Goal: Information Seeking & Learning: Learn about a topic

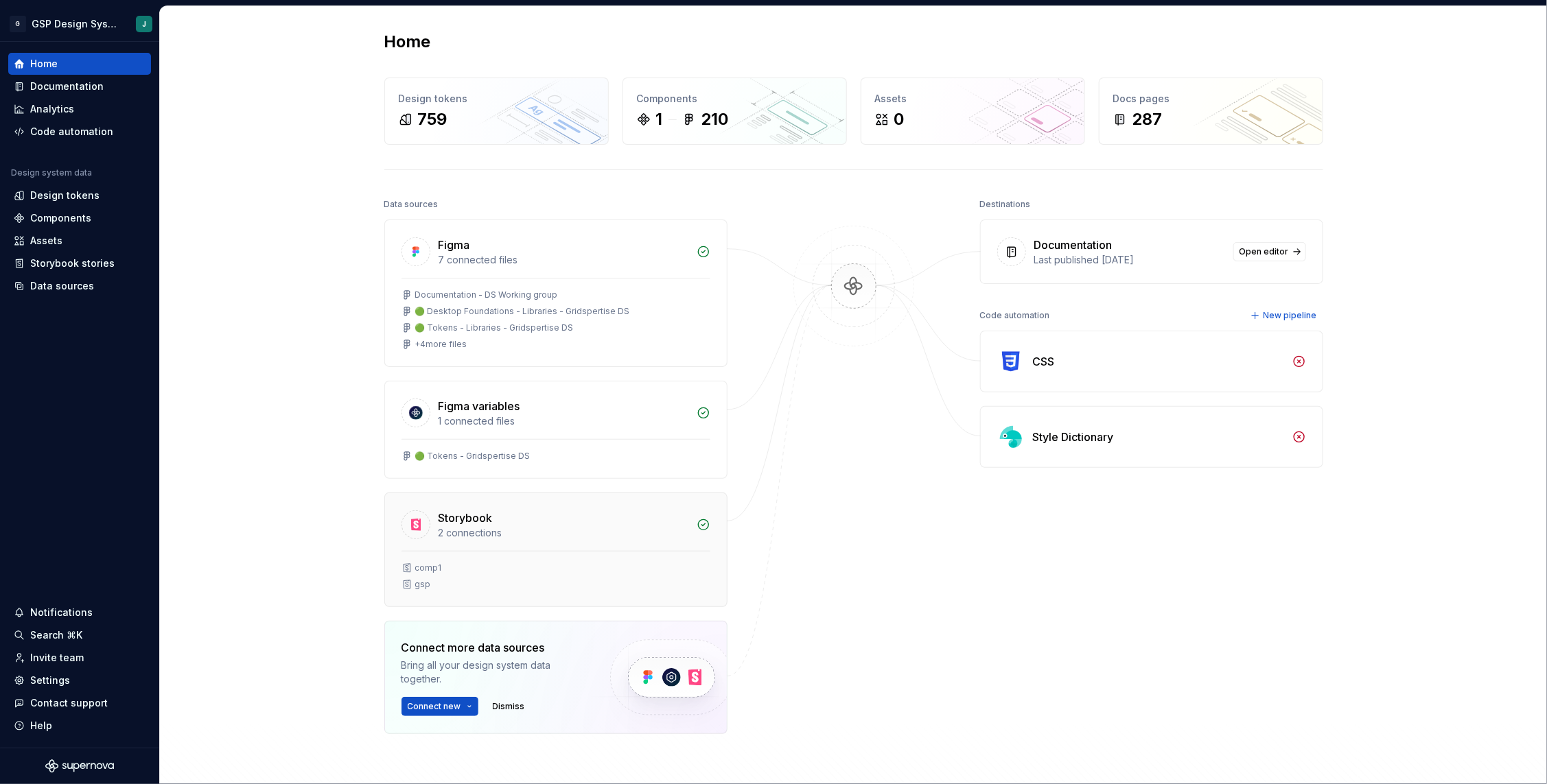
click at [471, 516] on div "Storybook" at bounding box center [465, 518] width 54 height 17
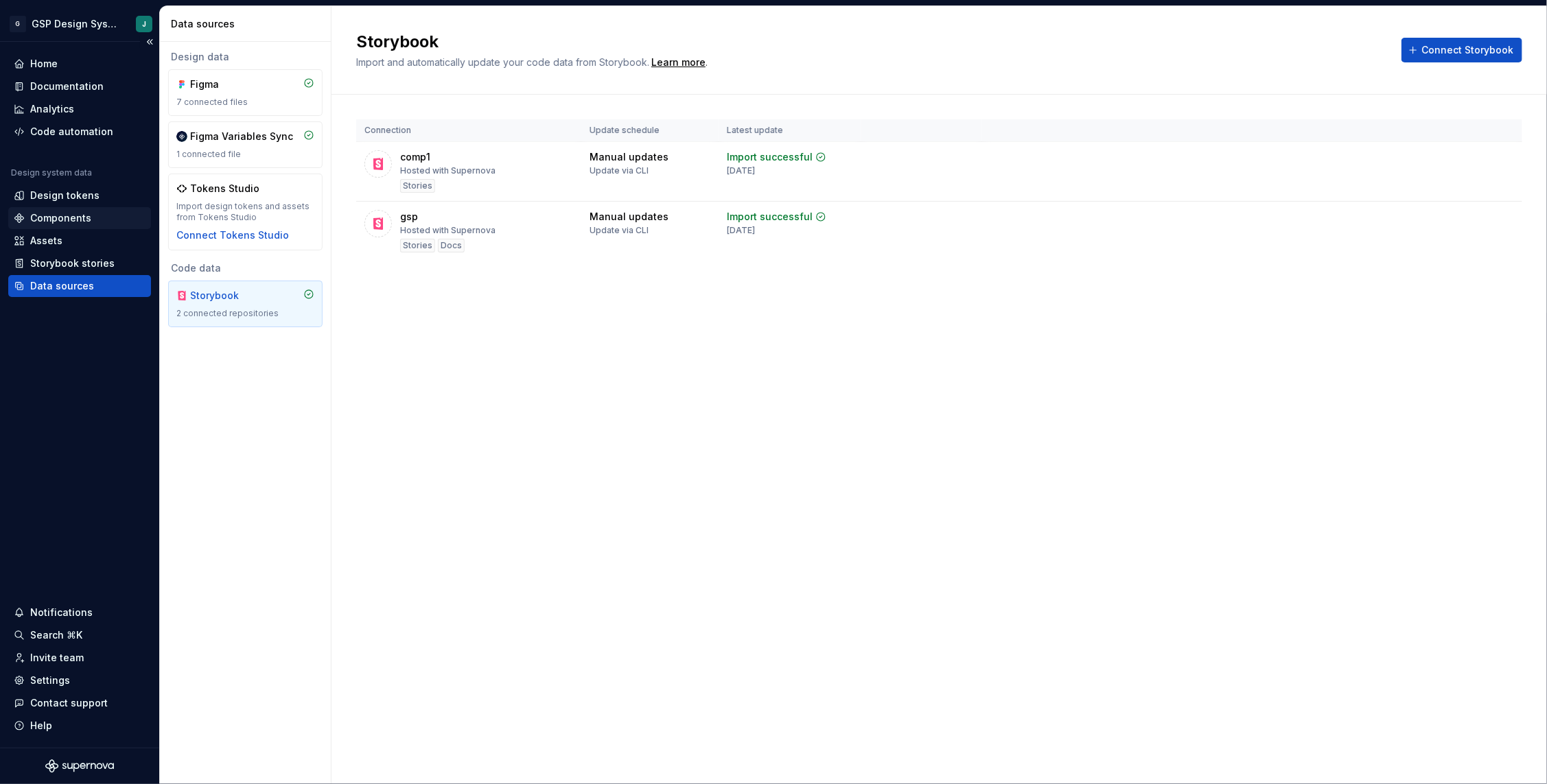
click at [68, 211] on div "Components" at bounding box center [61, 218] width 61 height 14
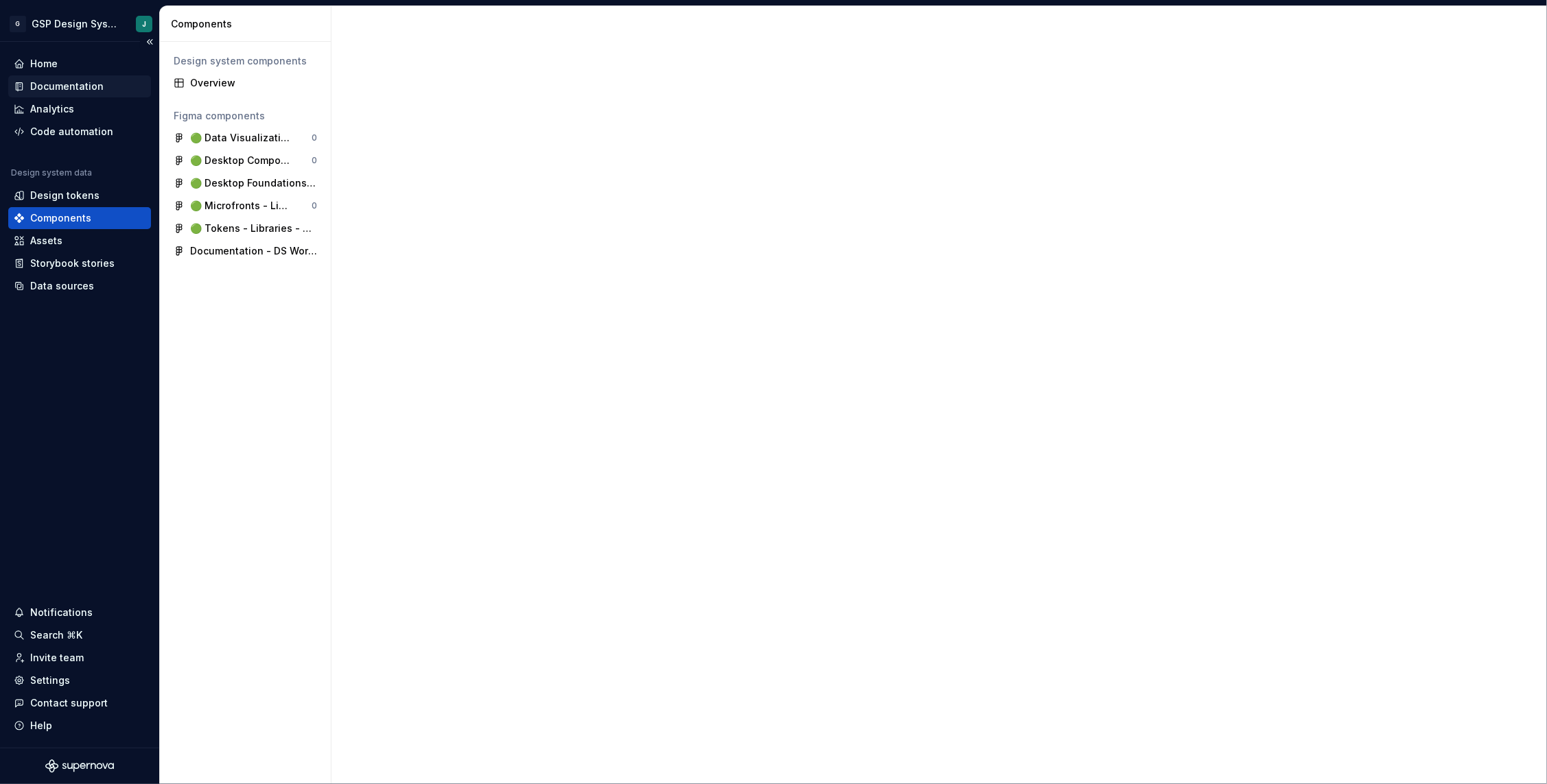
click at [70, 81] on div "Documentation" at bounding box center [67, 86] width 73 height 14
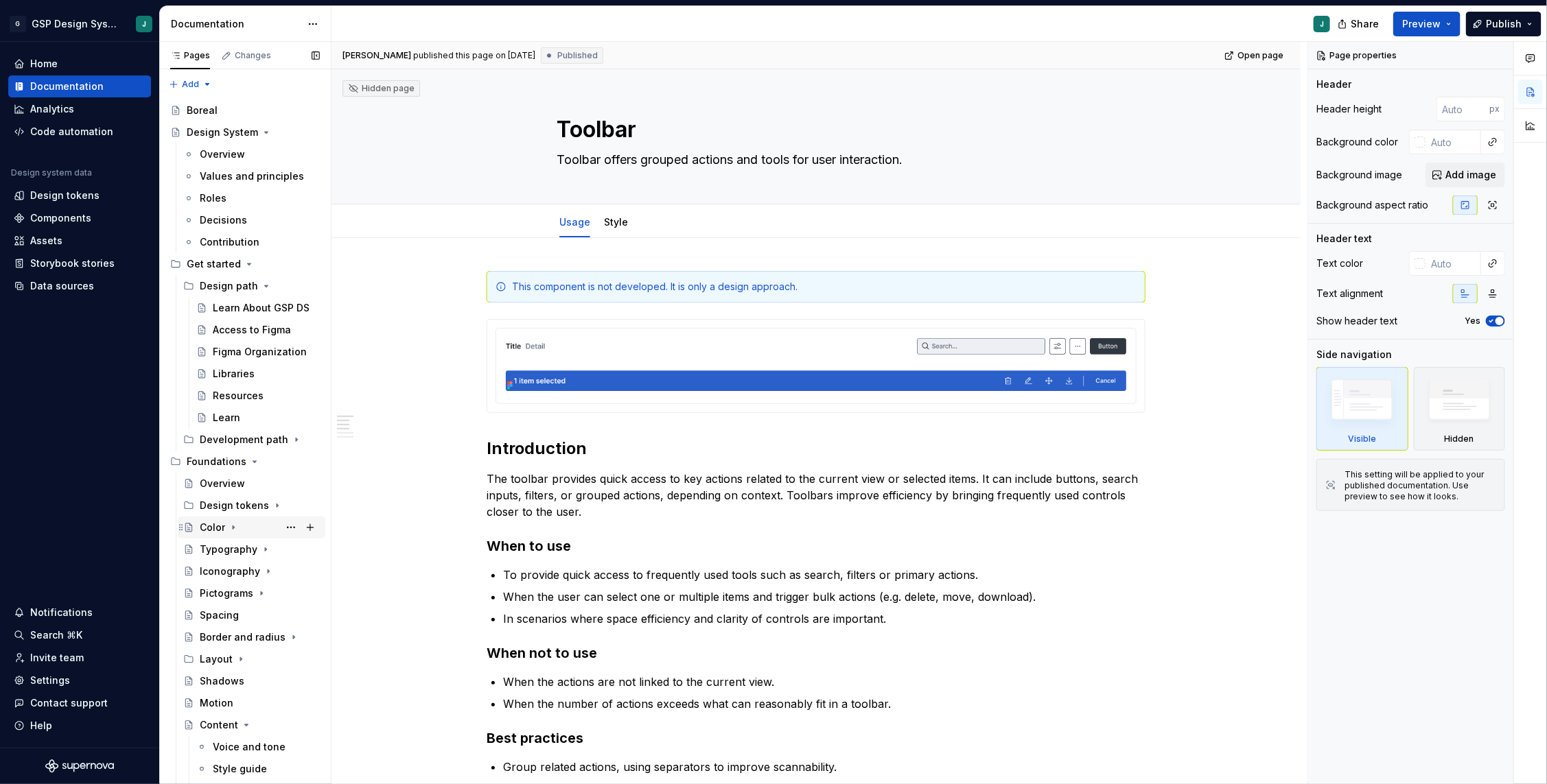
click at [223, 527] on div "Color" at bounding box center [260, 527] width 120 height 19
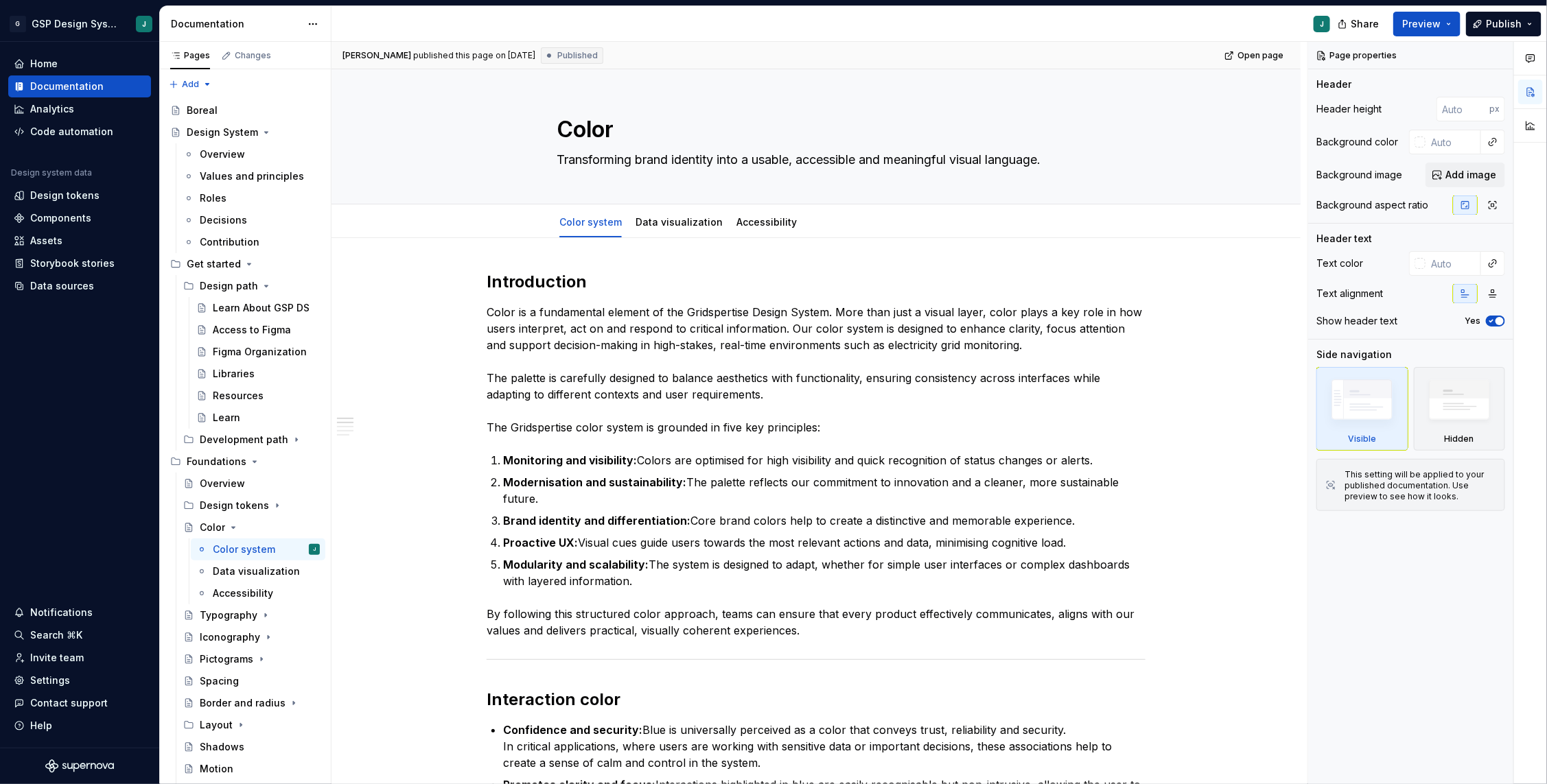
type textarea "*"
